Goal: Use online tool/utility: Utilize a website feature to perform a specific function

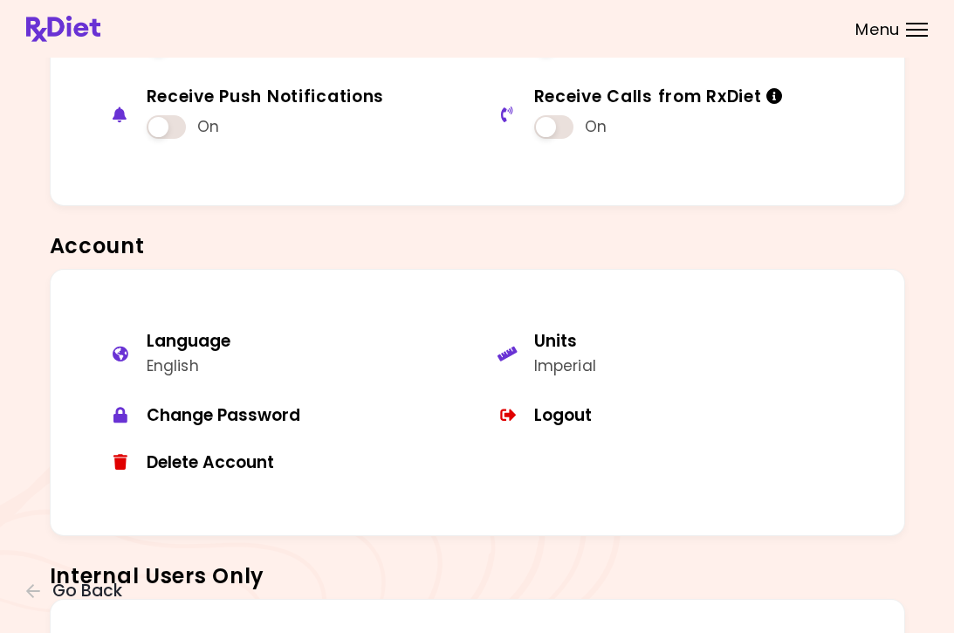
scroll to position [955, 0]
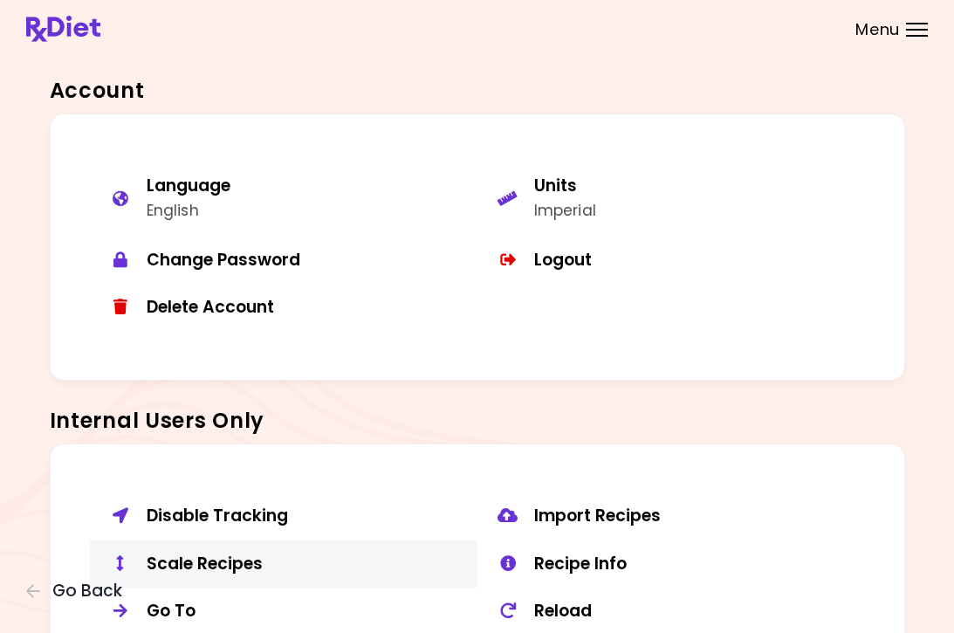
click at [214, 558] on div "Scale Recipes" at bounding box center [306, 564] width 318 height 22
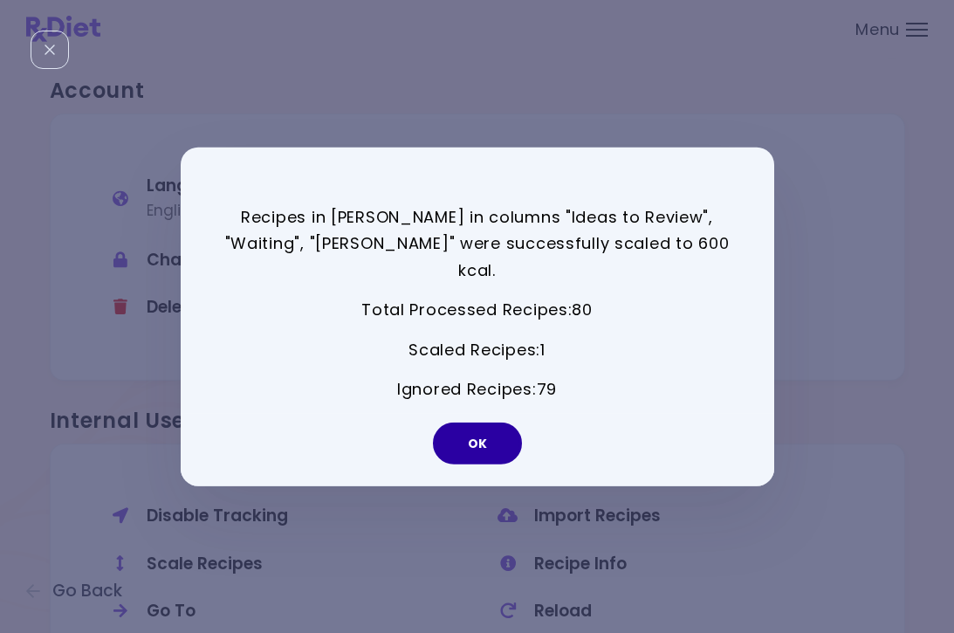
click at [478, 427] on button "OK" at bounding box center [477, 444] width 89 height 42
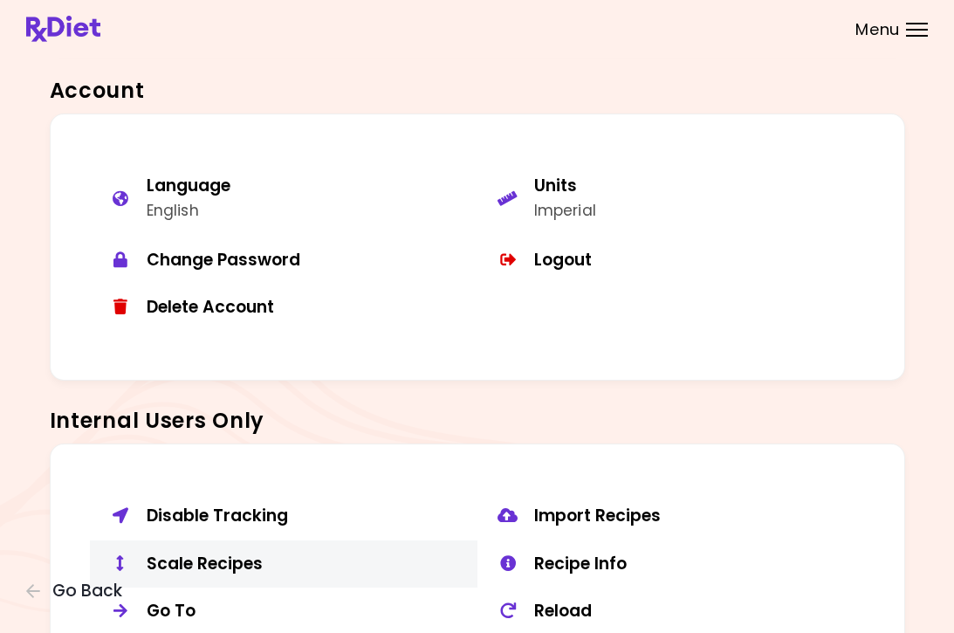
click at [249, 540] on button "Scale Recipes" at bounding box center [284, 564] width 388 height 48
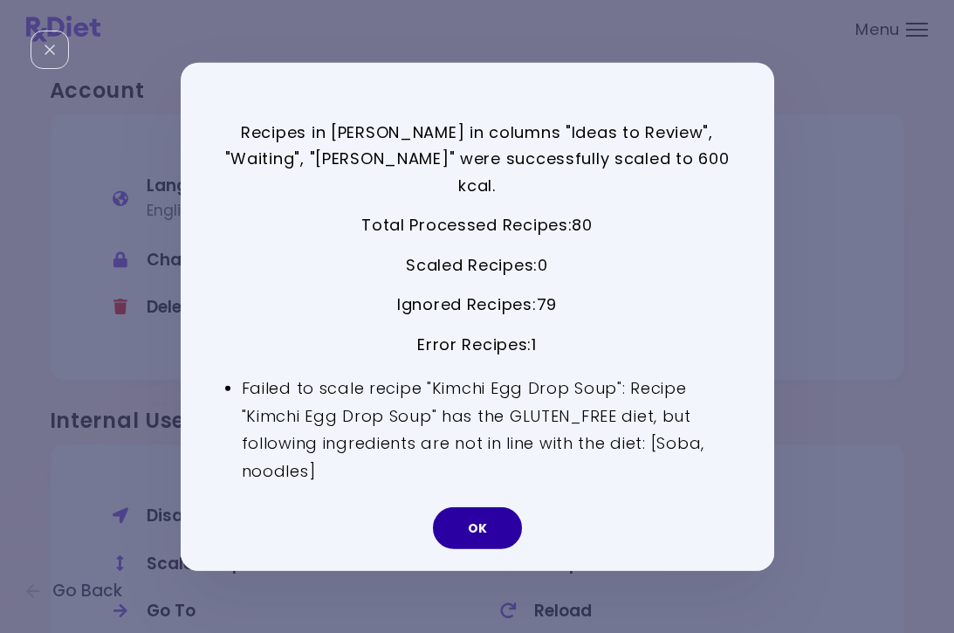
click at [483, 520] on button "OK" at bounding box center [477, 528] width 89 height 42
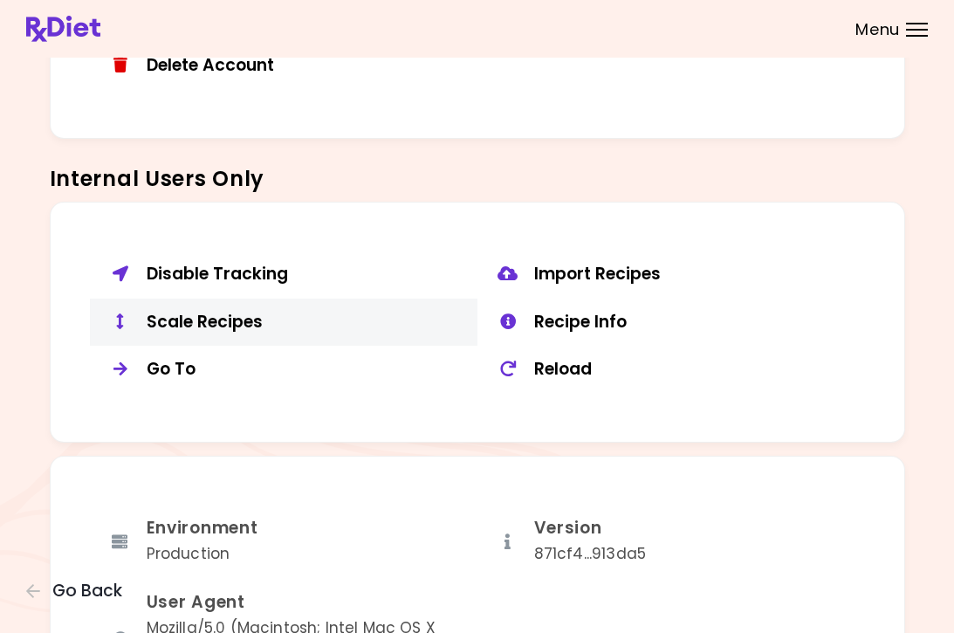
scroll to position [1198, 0]
click at [227, 313] on div "Scale Recipes" at bounding box center [306, 322] width 318 height 22
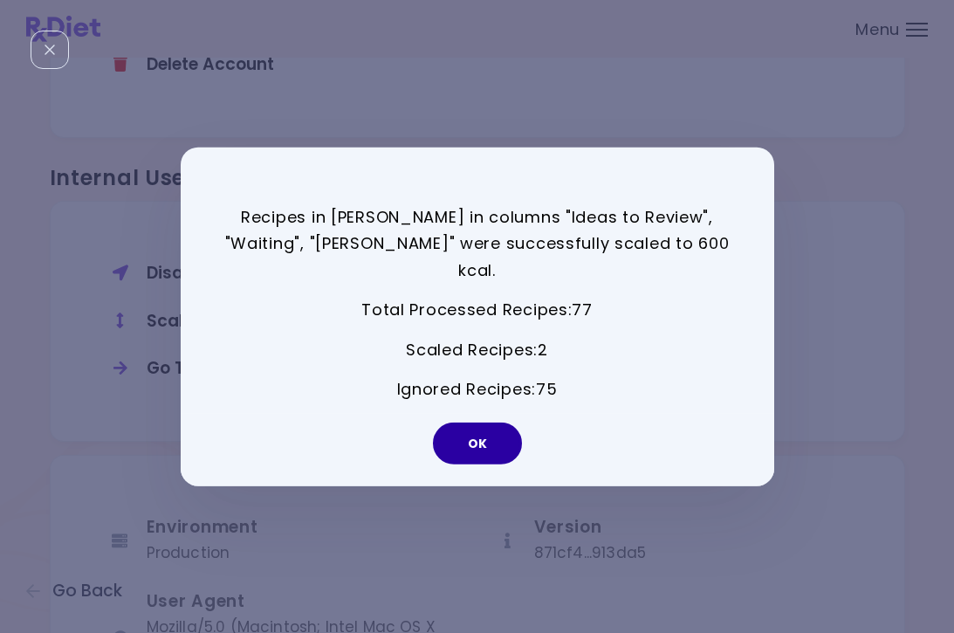
click at [486, 430] on button "OK" at bounding box center [477, 444] width 89 height 42
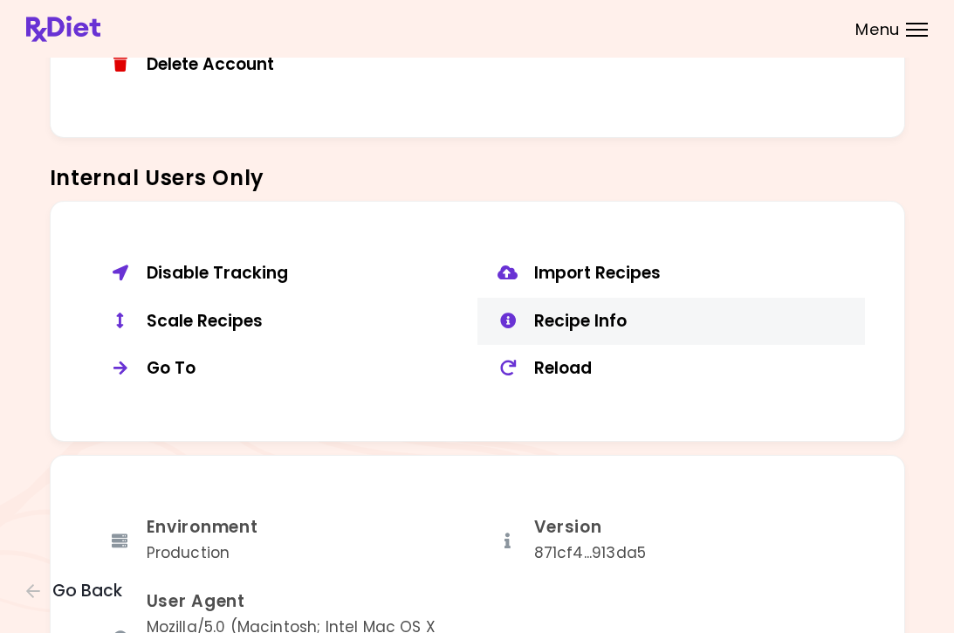
click at [569, 323] on button "Recipe Info" at bounding box center [672, 322] width 388 height 48
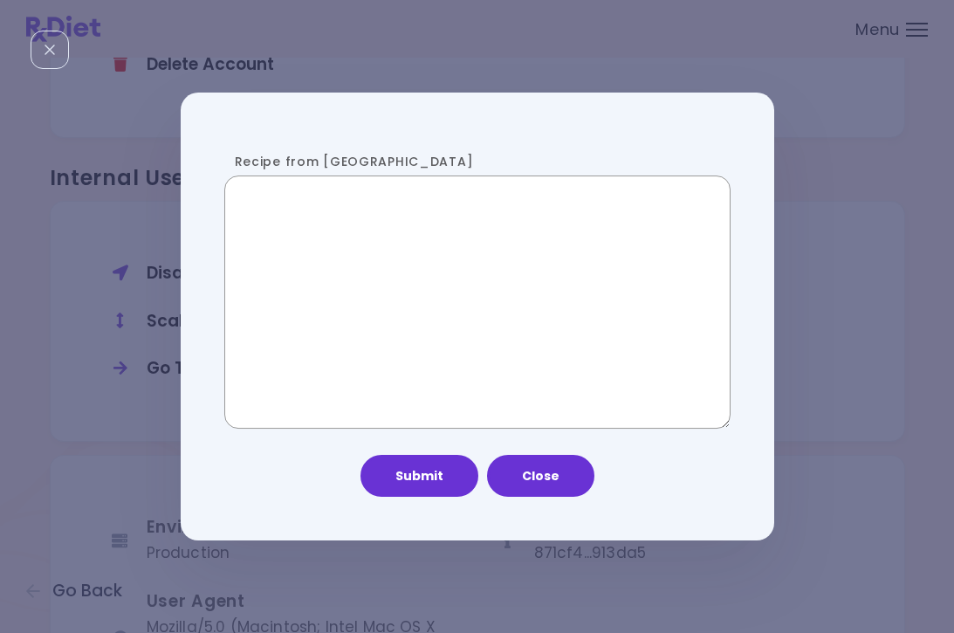
click at [430, 320] on textarea "Recipe from [GEOGRAPHIC_DATA]" at bounding box center [477, 301] width 506 height 253
paste textarea "**********"
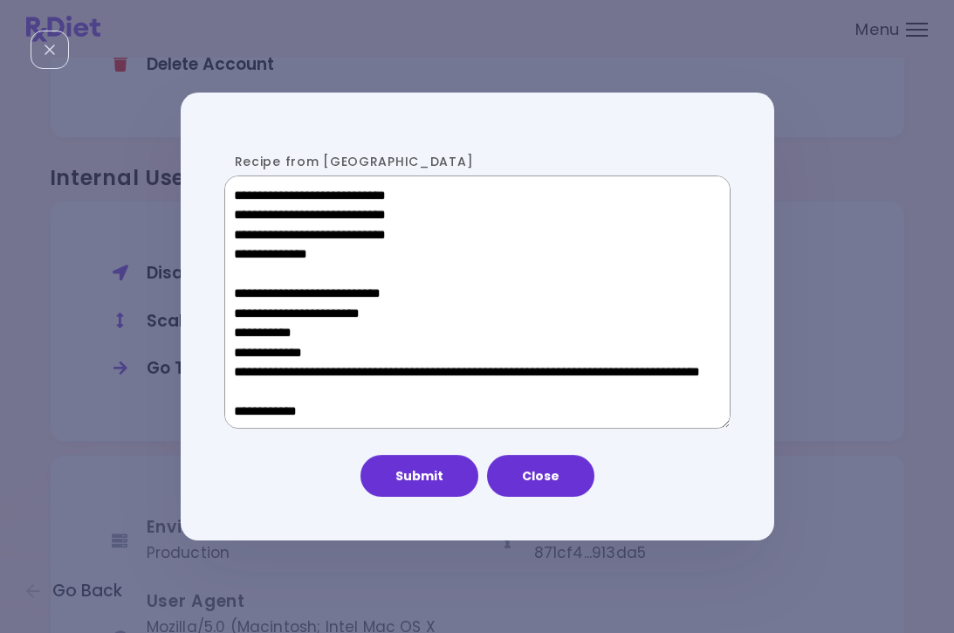
scroll to position [1092, 0]
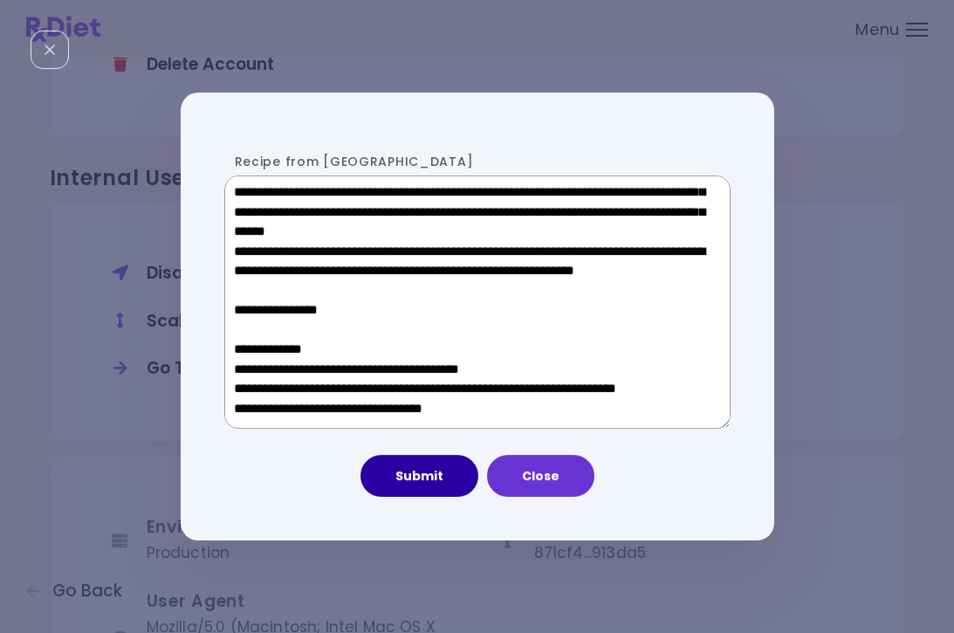
type textarea "**********"
click at [409, 477] on button "Submit" at bounding box center [420, 476] width 118 height 42
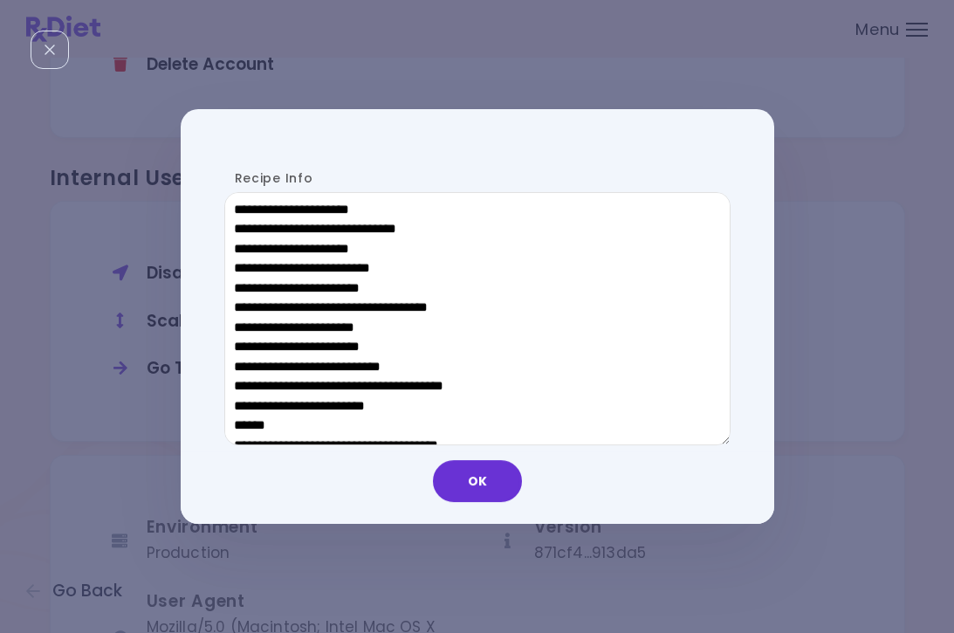
scroll to position [552, 0]
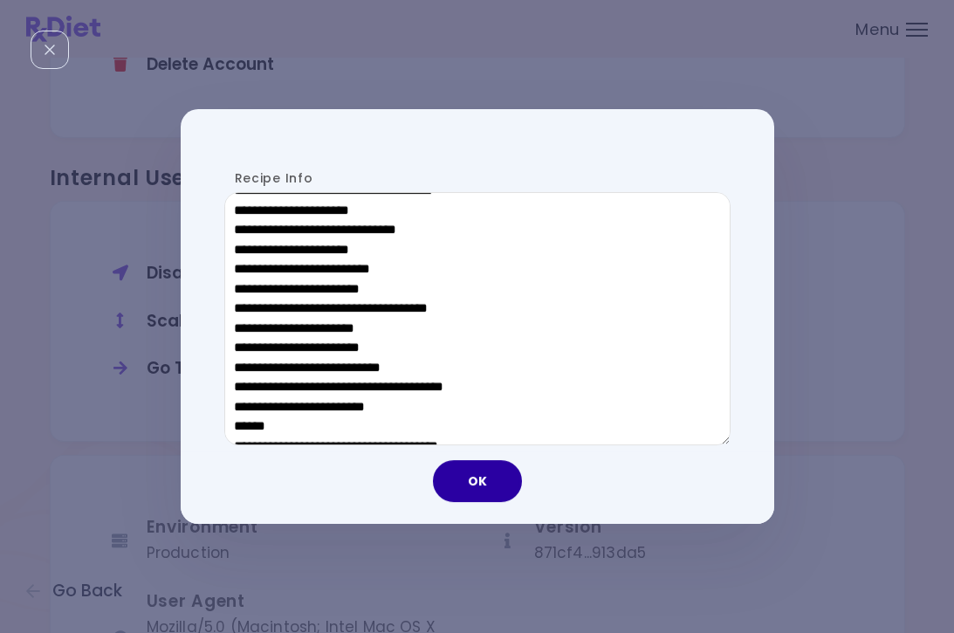
click at [467, 478] on button "OK" at bounding box center [477, 481] width 89 height 42
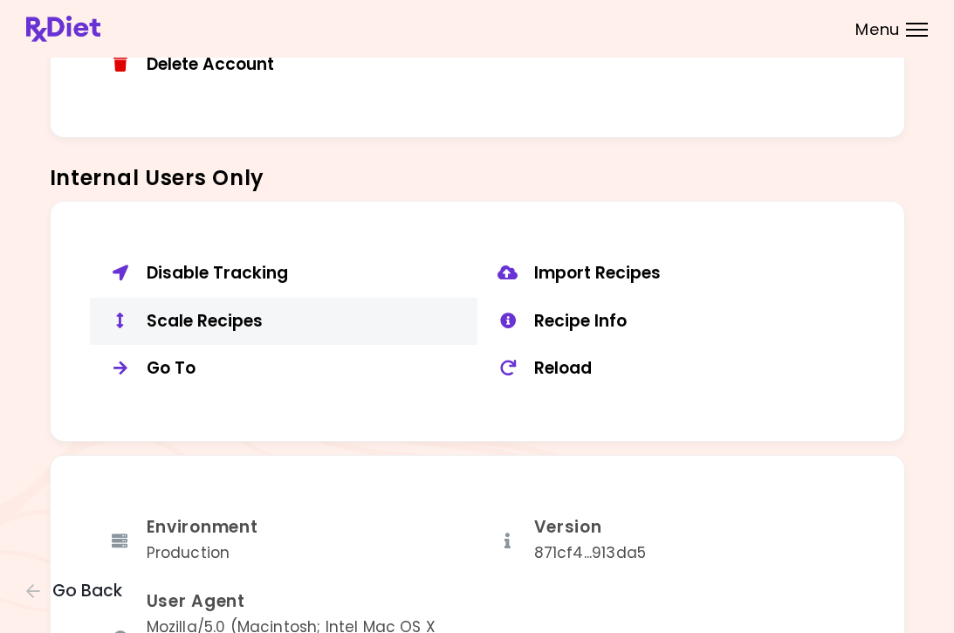
click at [203, 311] on div "Scale Recipes" at bounding box center [306, 322] width 318 height 22
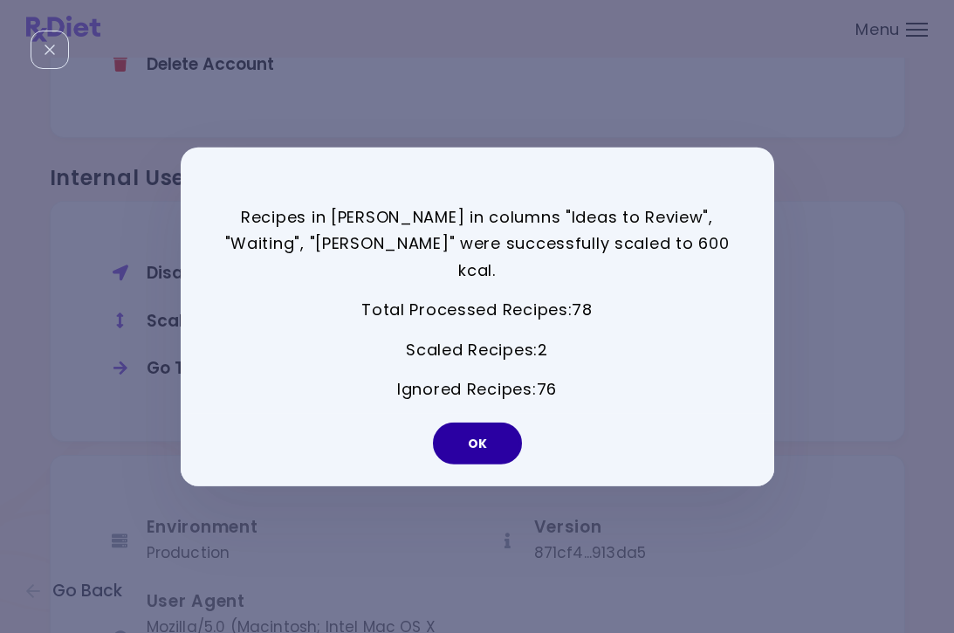
click at [490, 433] on button "OK" at bounding box center [477, 444] width 89 height 42
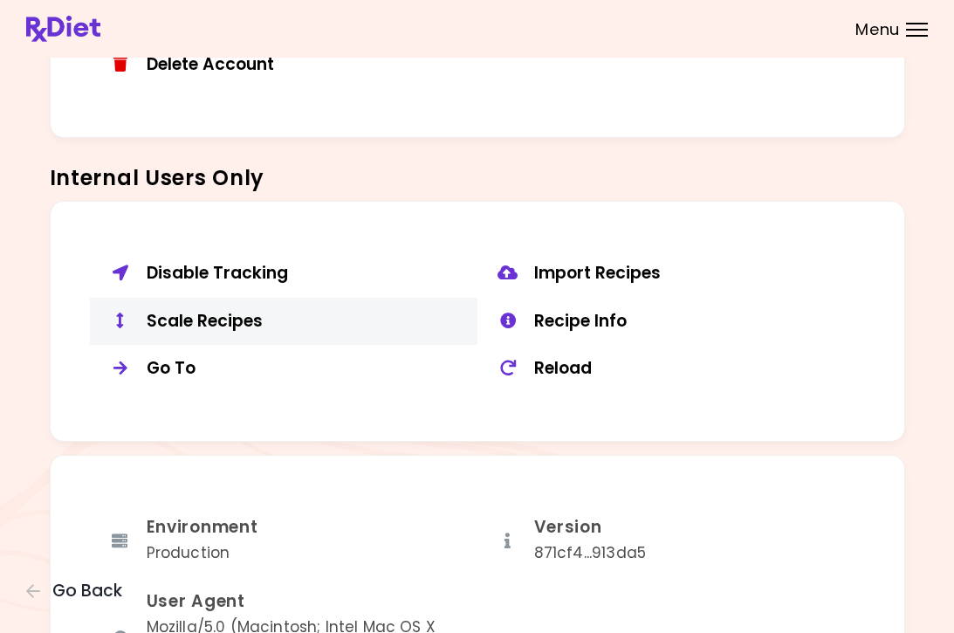
click at [188, 313] on div "Scale Recipes" at bounding box center [306, 322] width 318 height 22
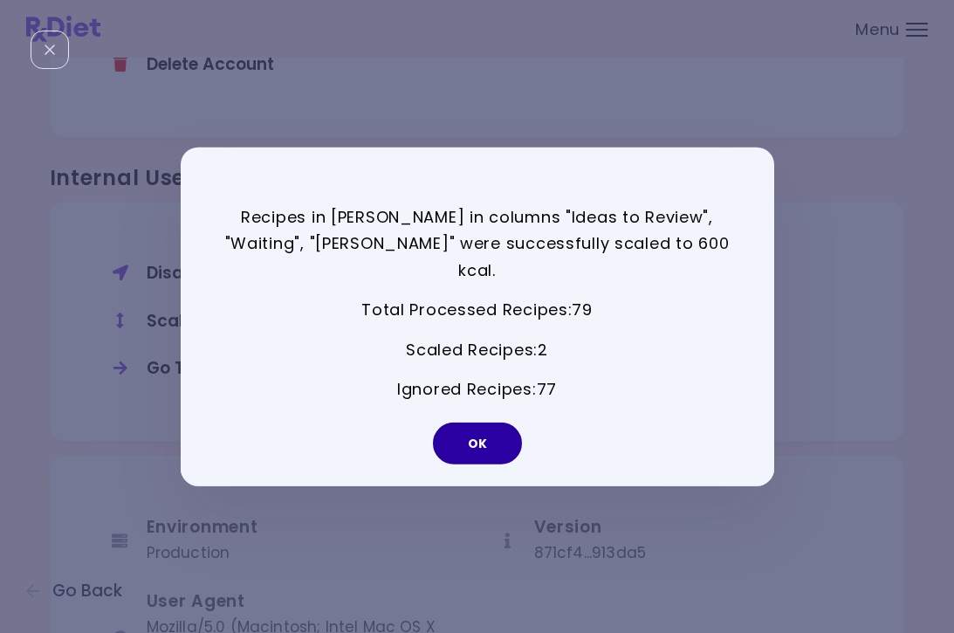
click at [505, 428] on button "OK" at bounding box center [477, 444] width 89 height 42
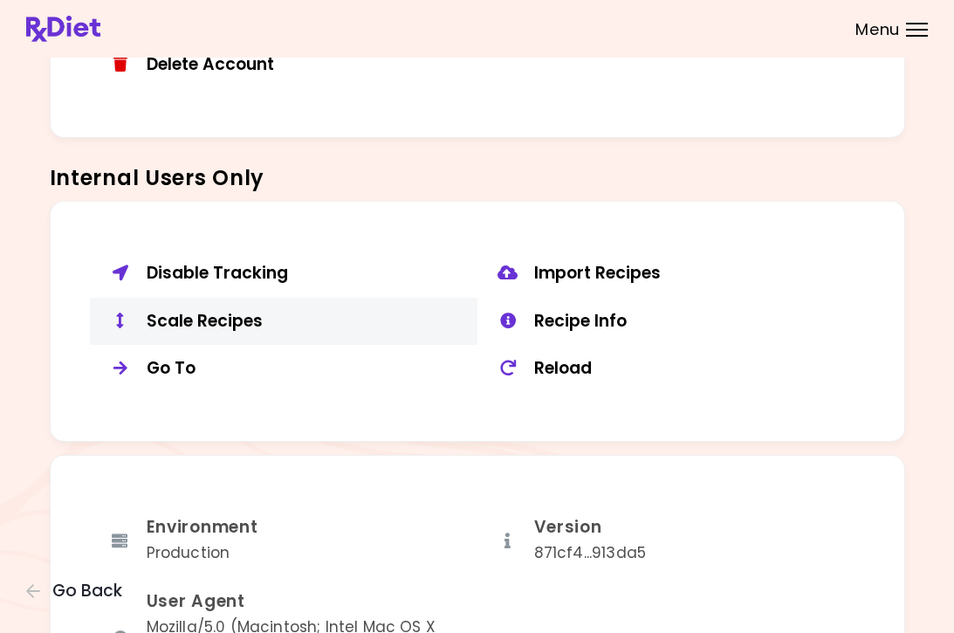
click at [235, 313] on div "Scale Recipes" at bounding box center [306, 322] width 318 height 22
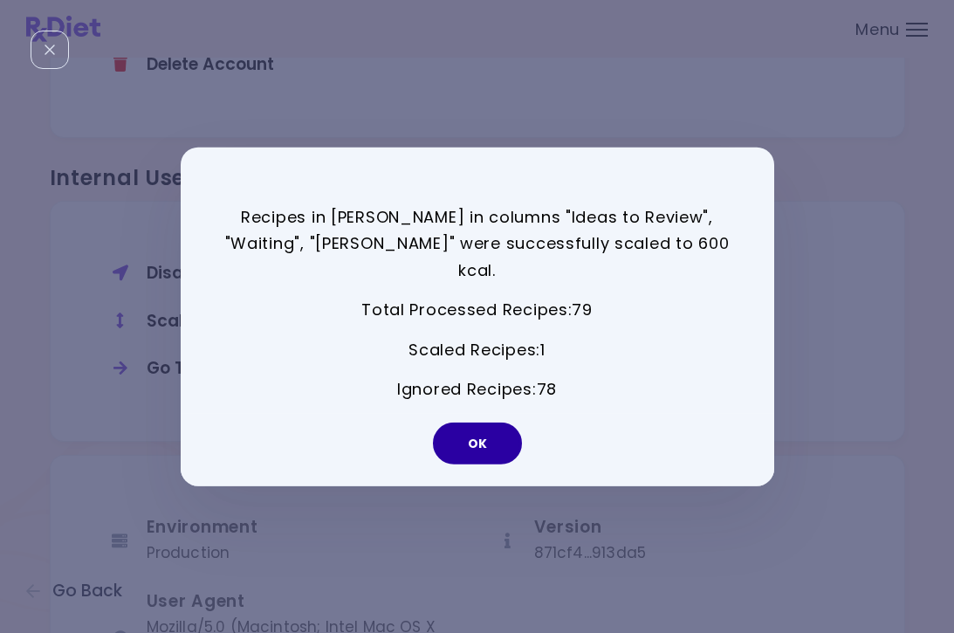
click at [509, 431] on button "OK" at bounding box center [477, 444] width 89 height 42
